Goal: Find specific page/section

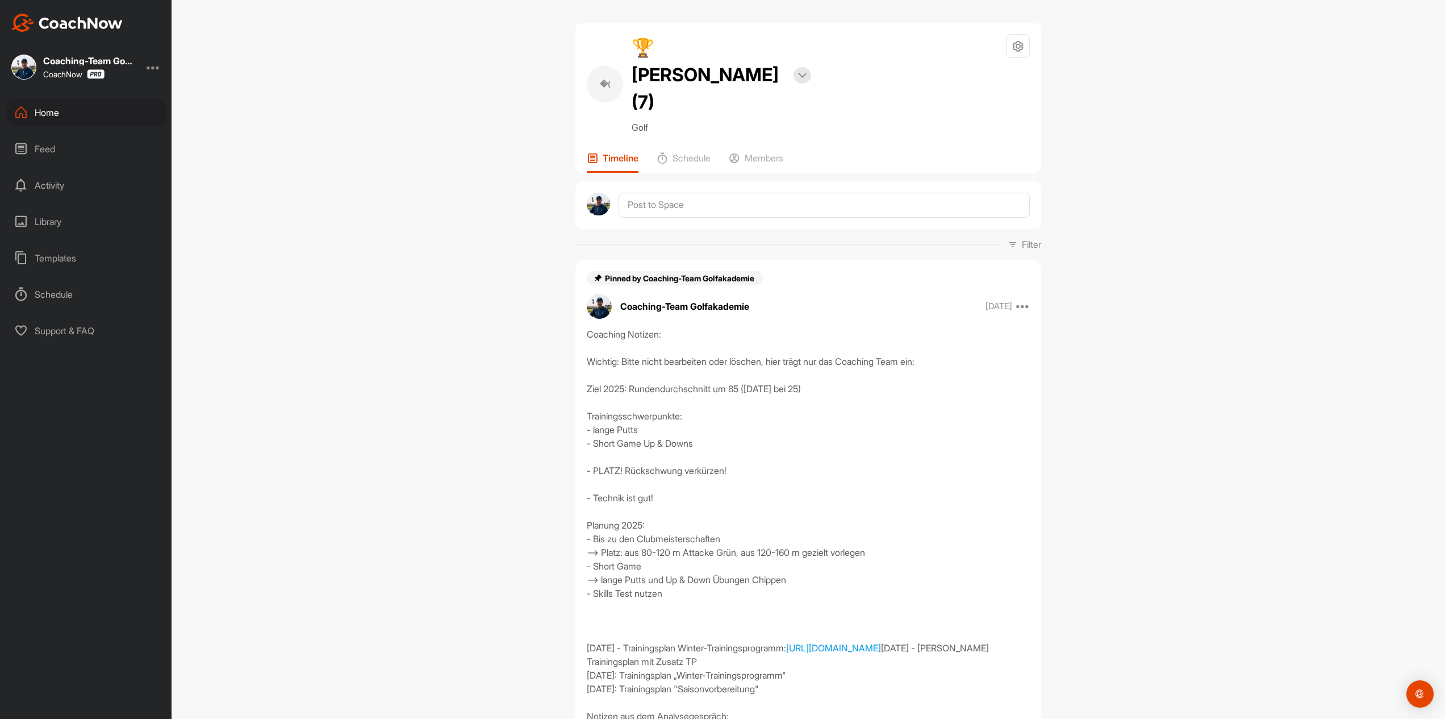
scroll to position [178, 0]
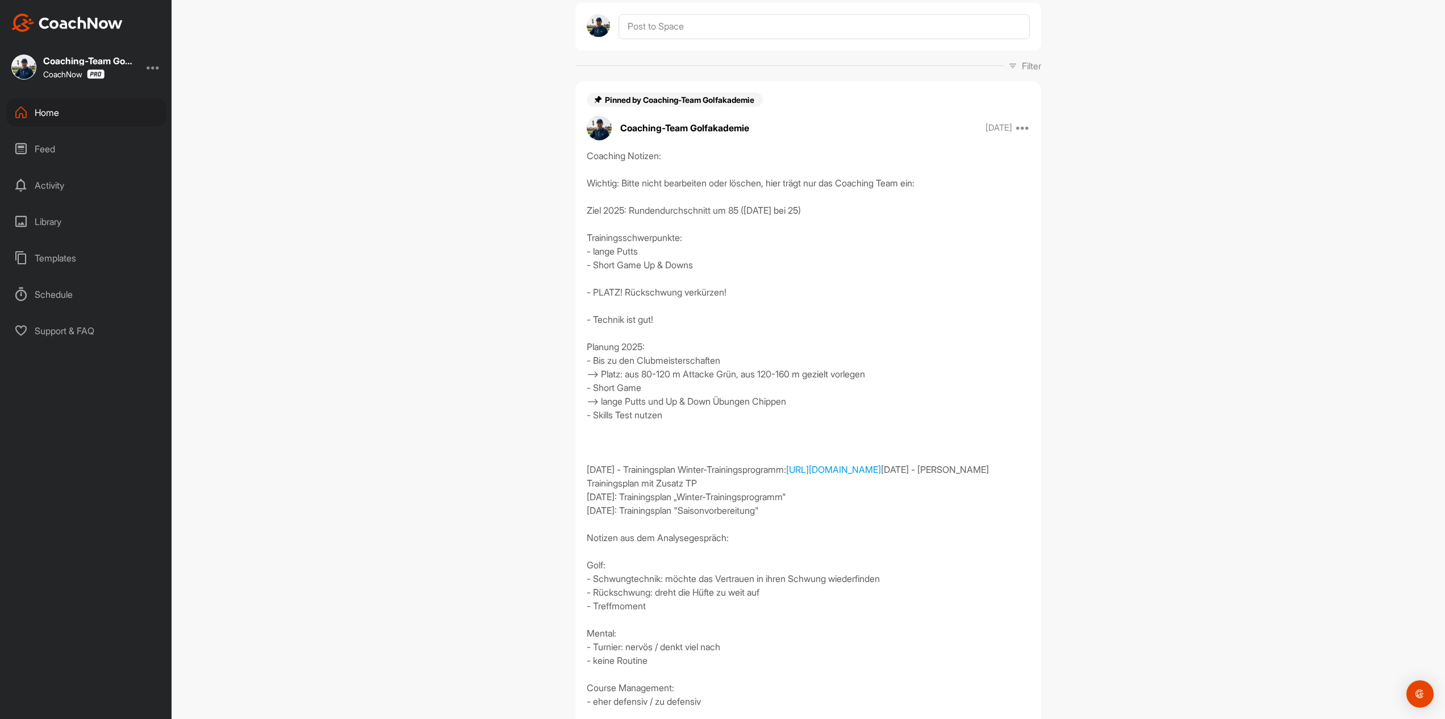
drag, startPoint x: 49, startPoint y: 109, endPoint x: 83, endPoint y: 109, distance: 33.5
click at [83, 109] on div "Home" at bounding box center [86, 112] width 160 height 28
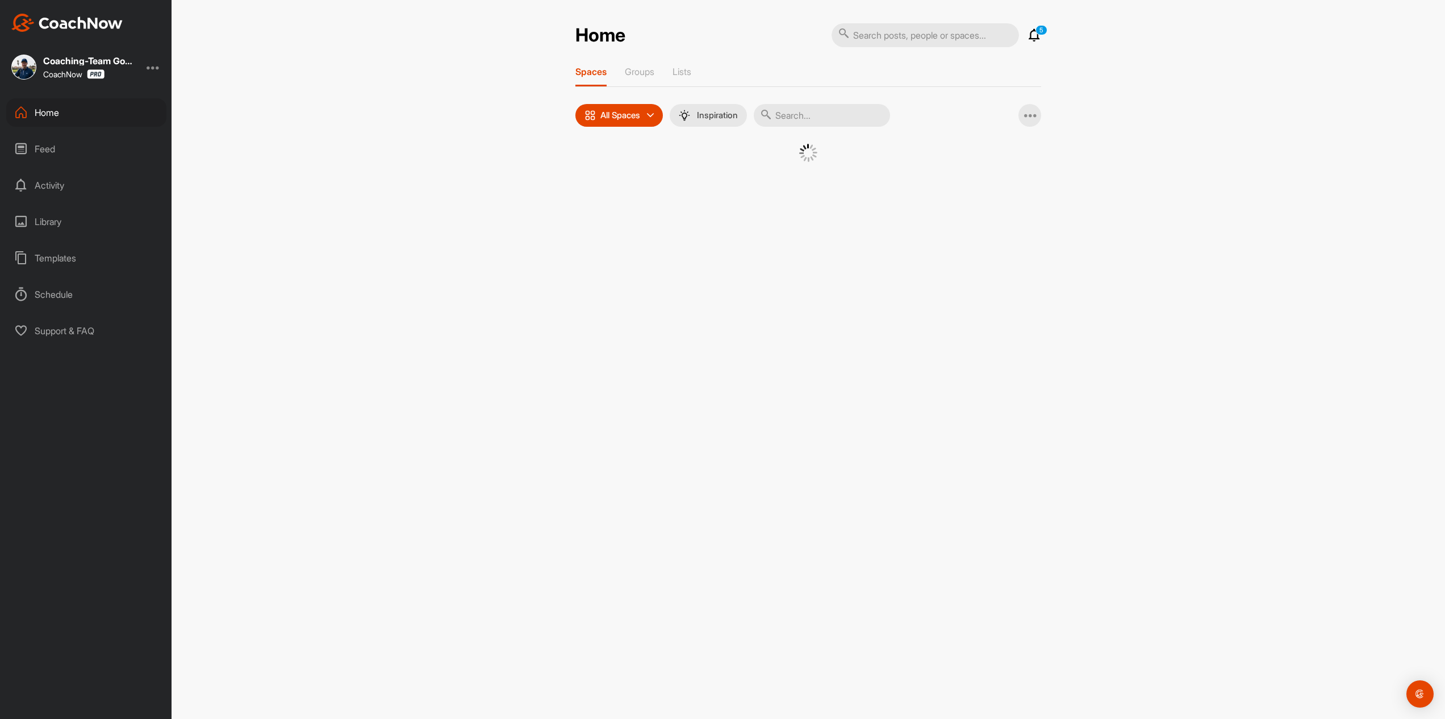
click at [833, 122] on input "text" at bounding box center [822, 115] width 136 height 23
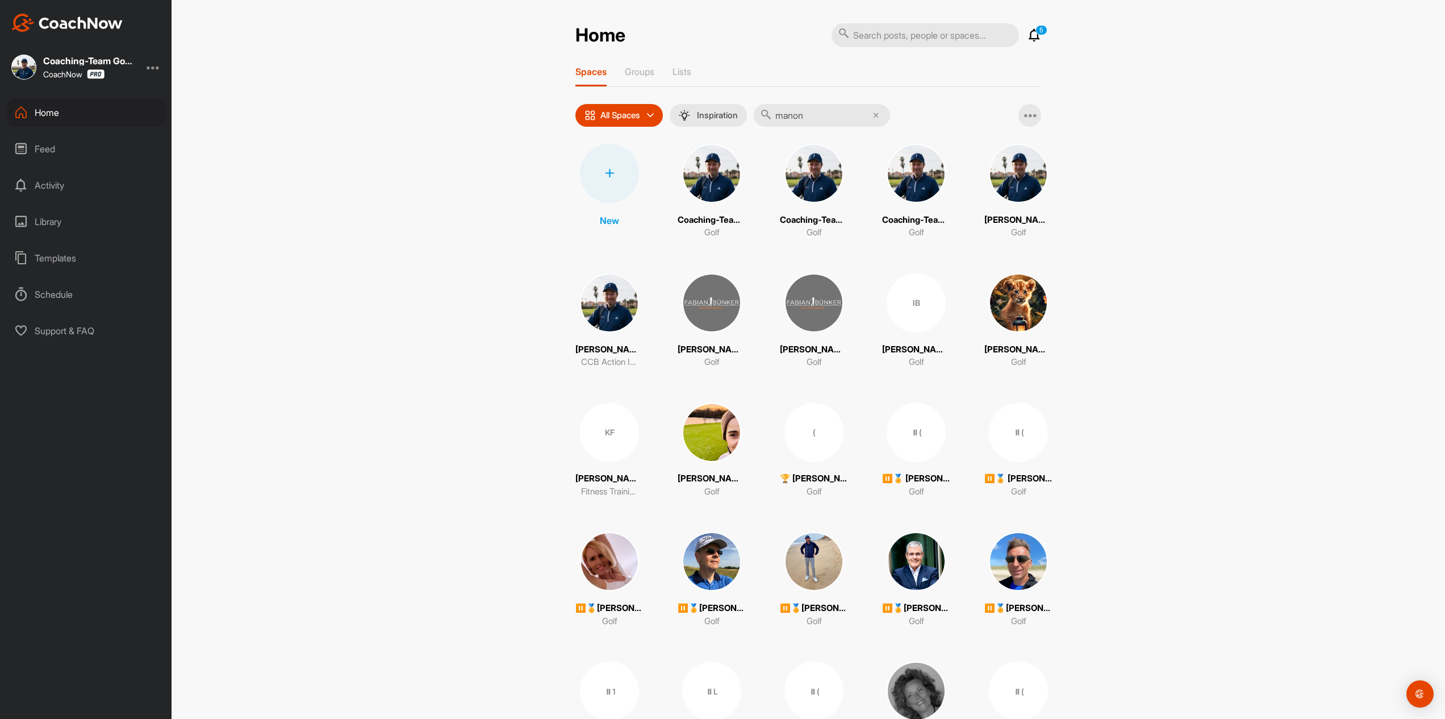
type input "manon"
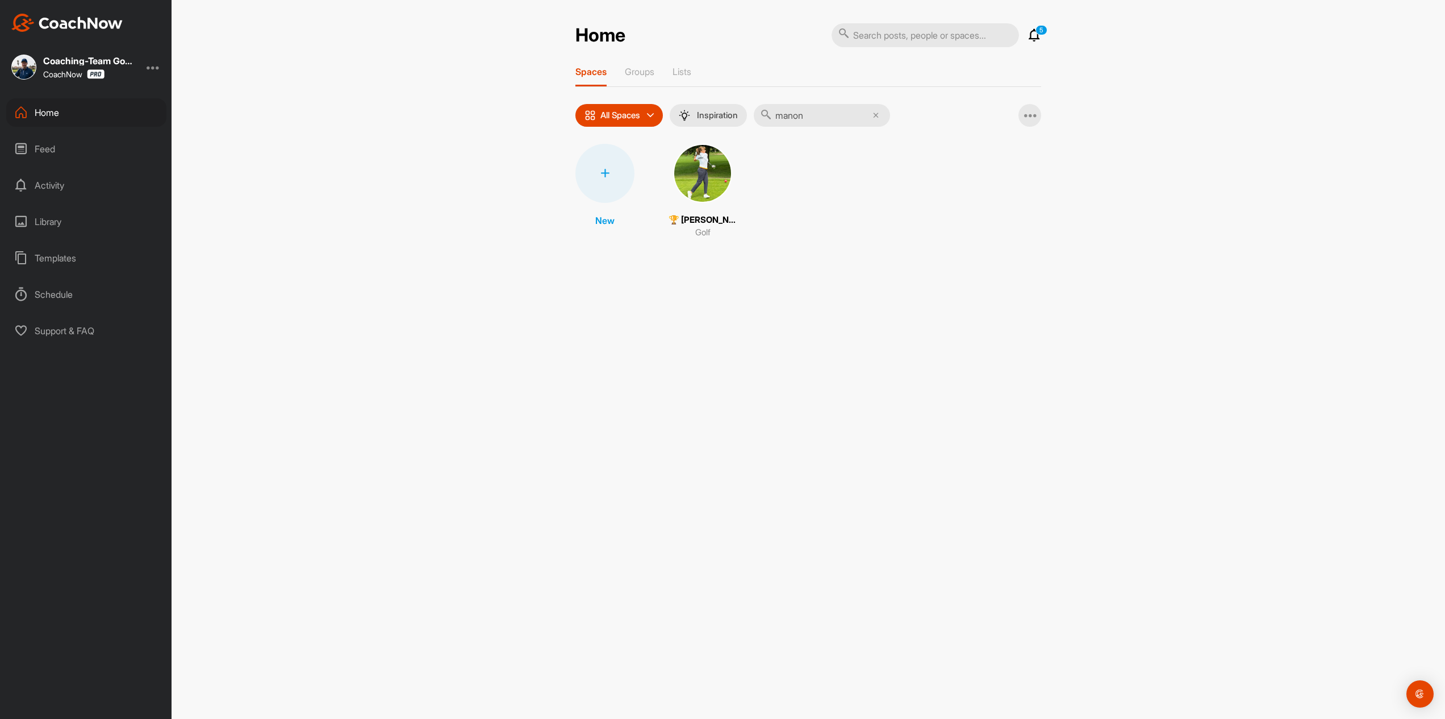
click at [711, 172] on img at bounding box center [702, 173] width 59 height 59
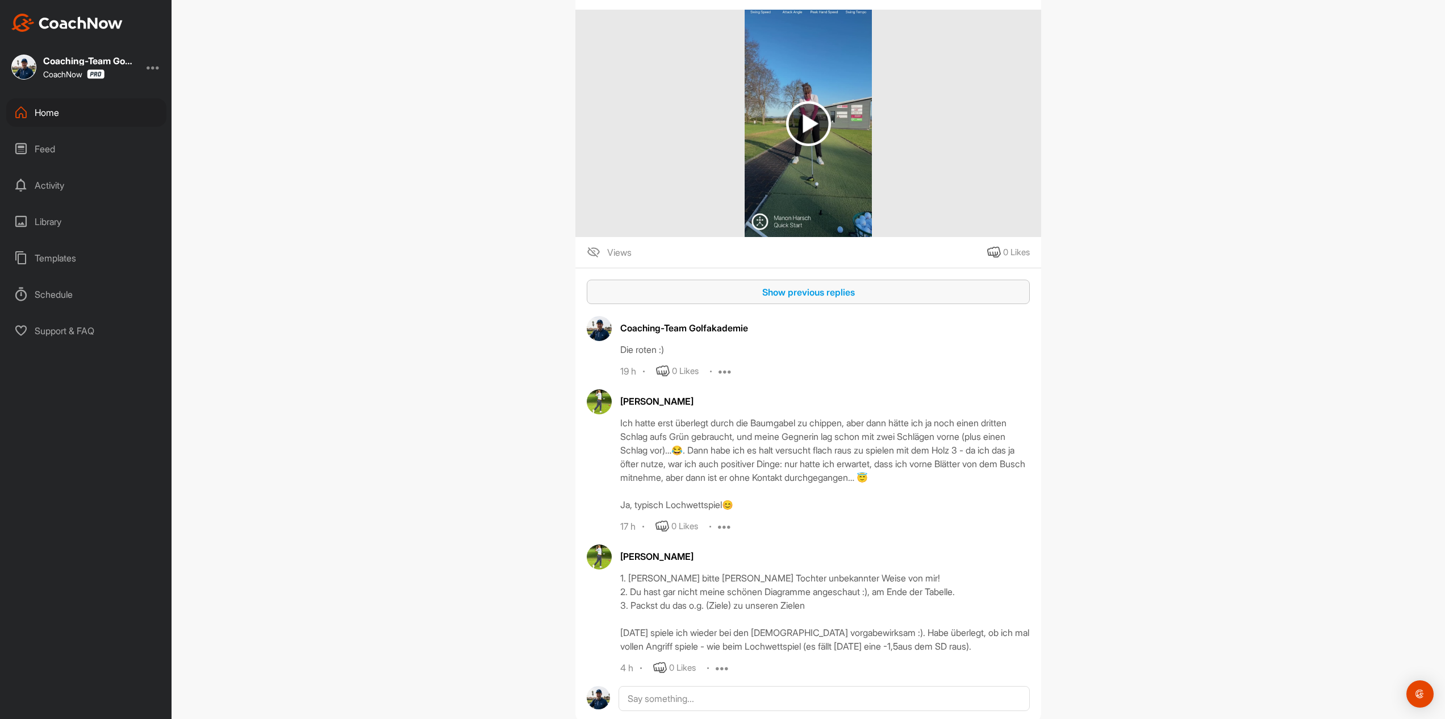
scroll to position [14625, 0]
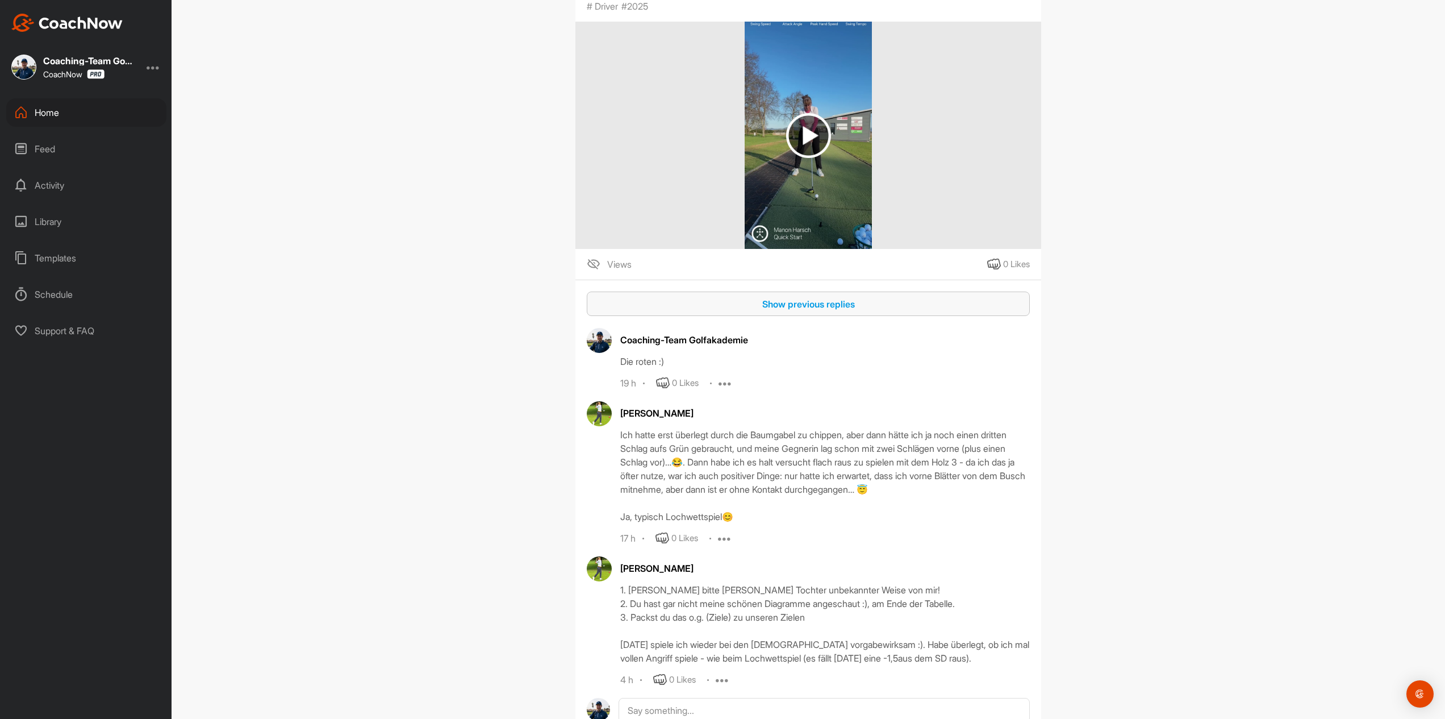
click at [761, 297] on div "Show previous replies" at bounding box center [808, 304] width 425 height 14
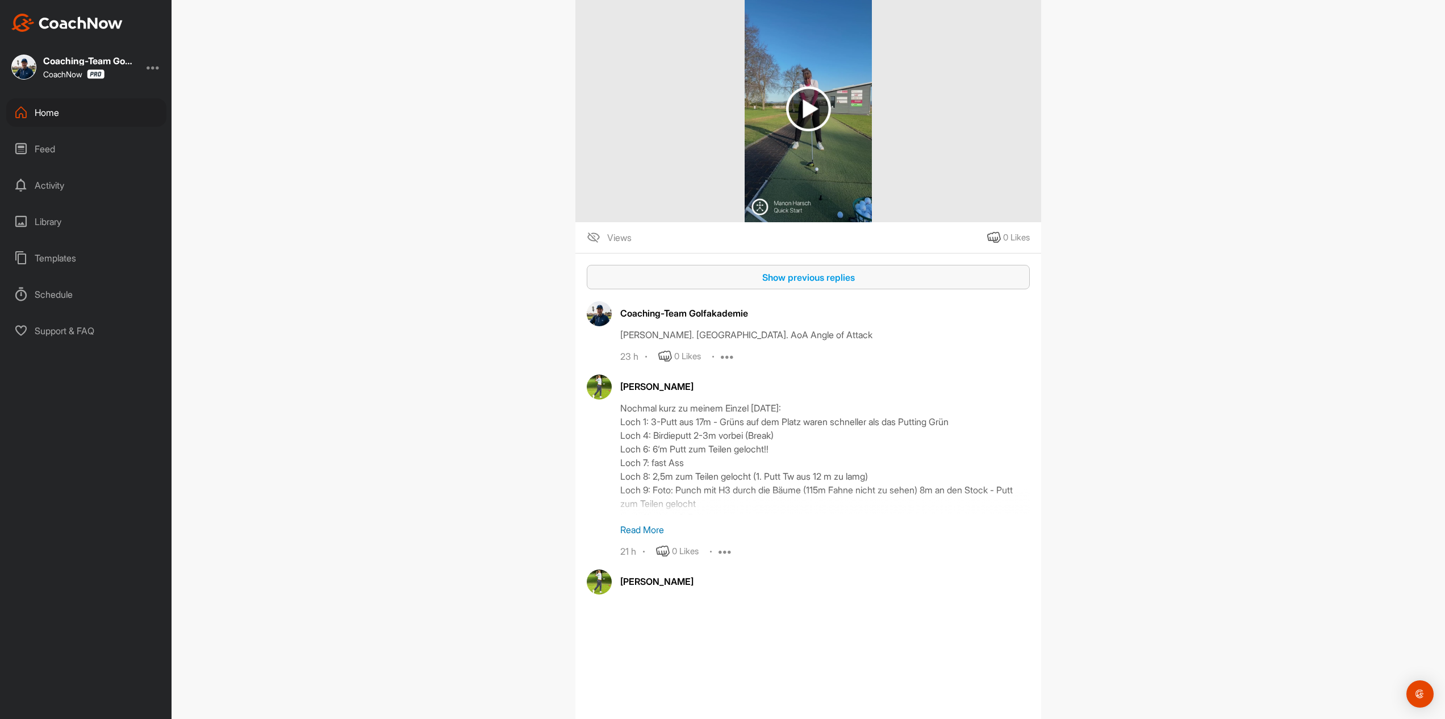
scroll to position [14668, 0]
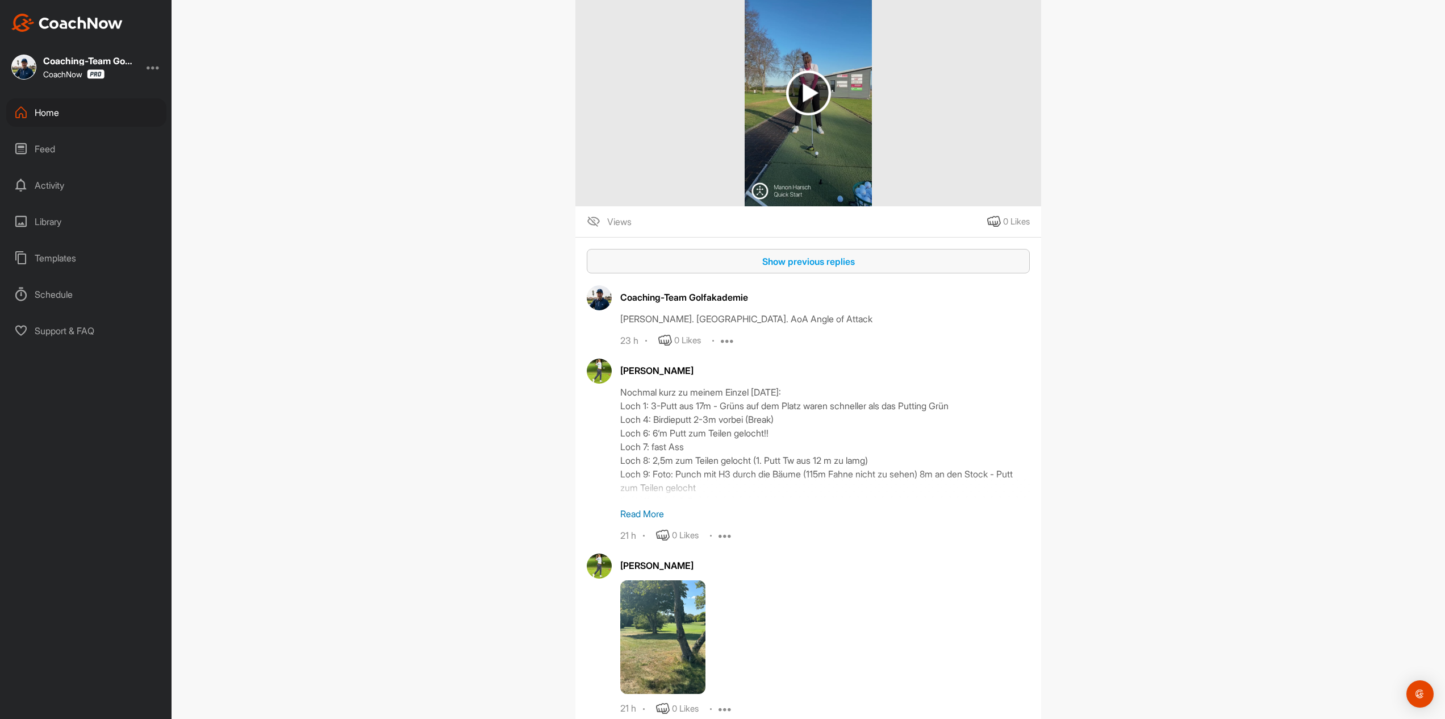
click at [782, 254] on button "Show previous replies" at bounding box center [808, 261] width 443 height 24
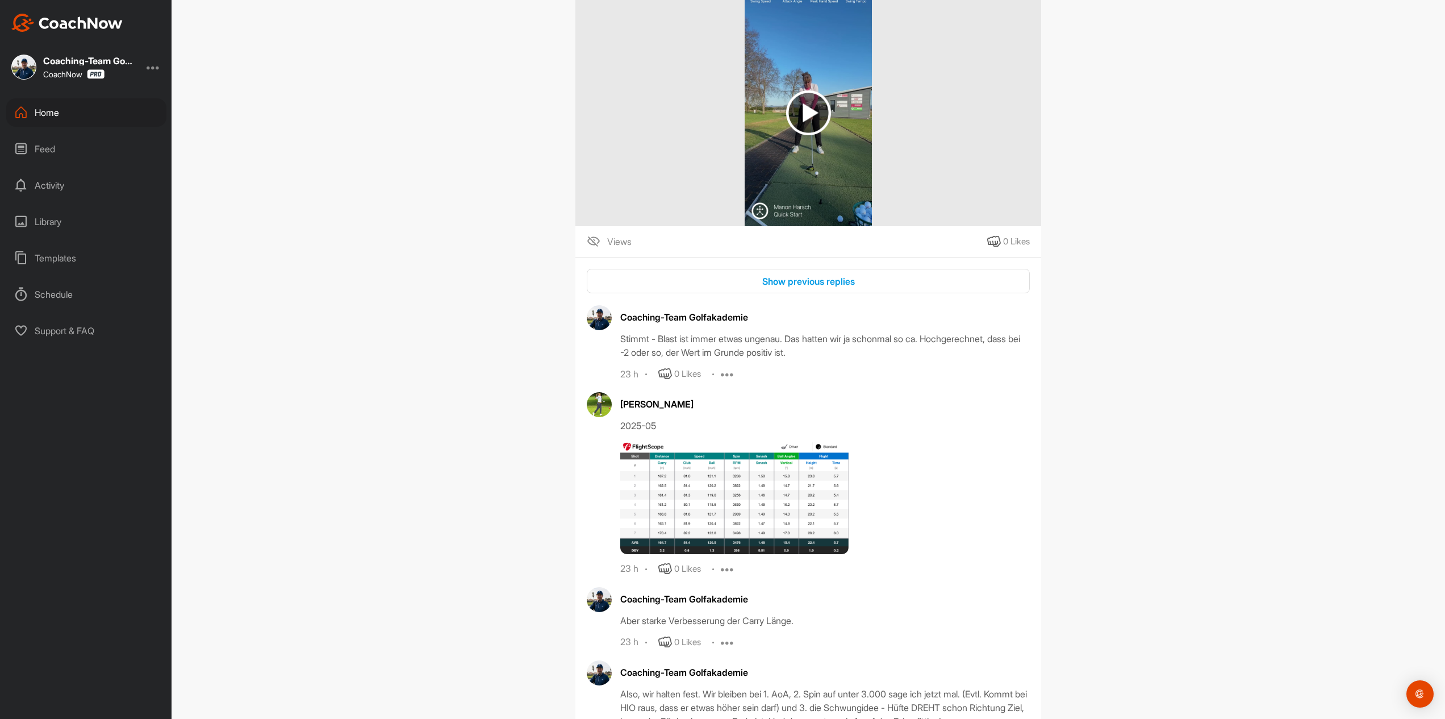
scroll to position [14660, 0]
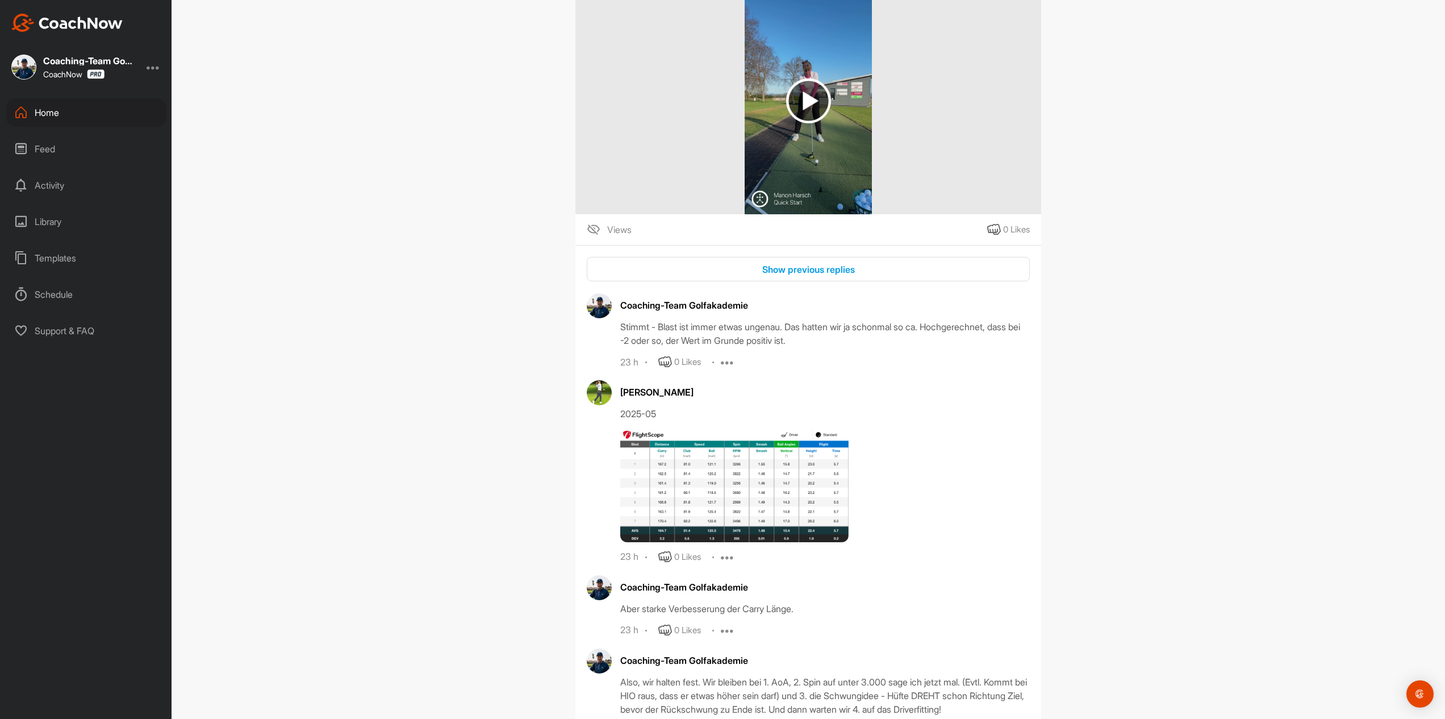
click at [794, 262] on div "Show previous replies" at bounding box center [808, 269] width 425 height 14
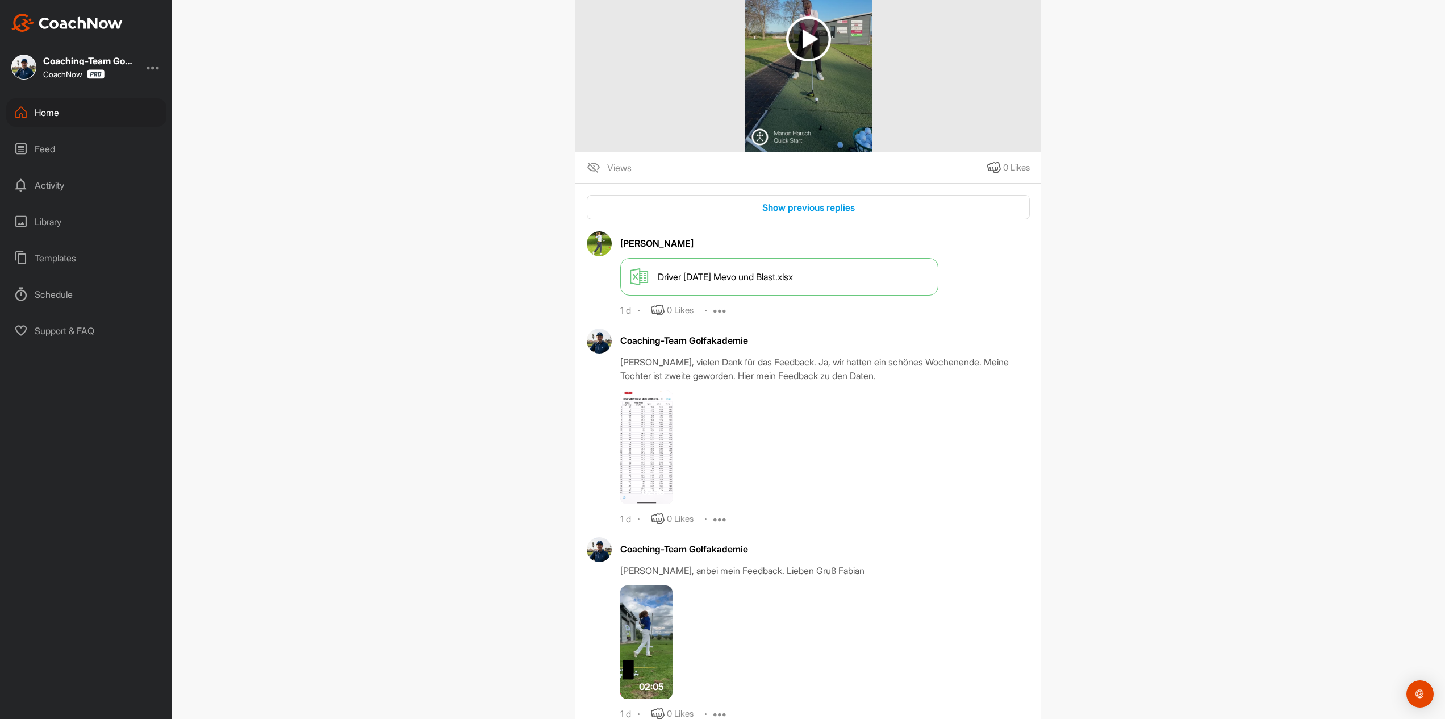
scroll to position [14724, 0]
click at [787, 268] on span "Driver [DATE] Mevo und Blast.xlsx" at bounding box center [725, 275] width 135 height 14
